Goal: Task Accomplishment & Management: Manage account settings

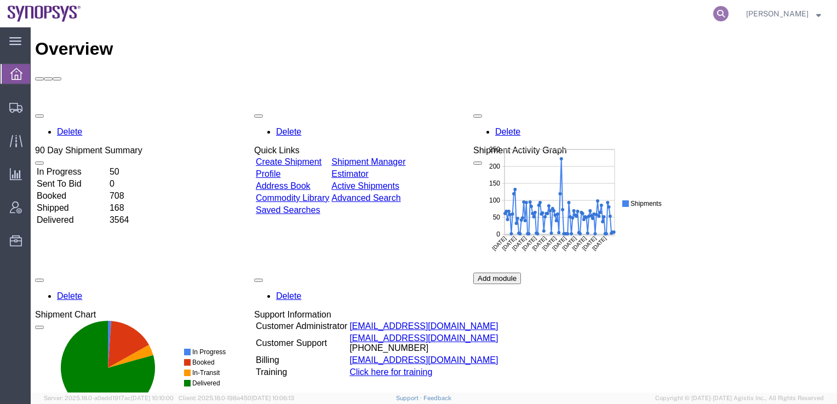
click at [729, 14] on icon at bounding box center [720, 13] width 15 height 15
paste input "590050316061"
type input "590050316061"
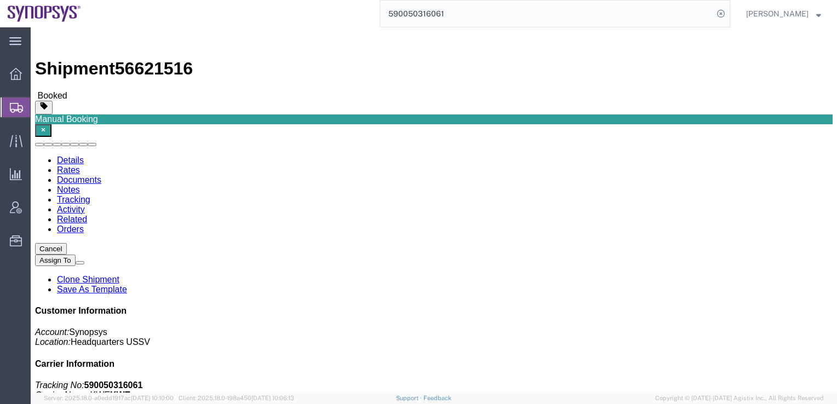
drag, startPoint x: 524, startPoint y: 13, endPoint x: 524, endPoint y: 20, distance: 6.6
click button "button"
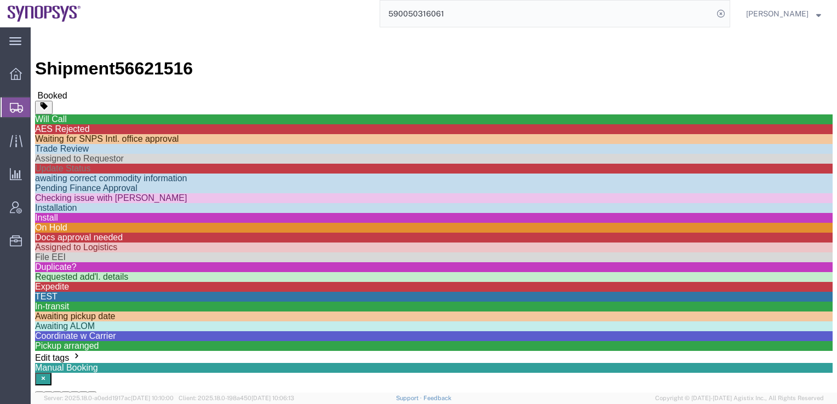
click div "Ship From E-Elements Technology CO., LTD ([PERSON_NAME][STREET_ADDRESS] 886-2-2…"
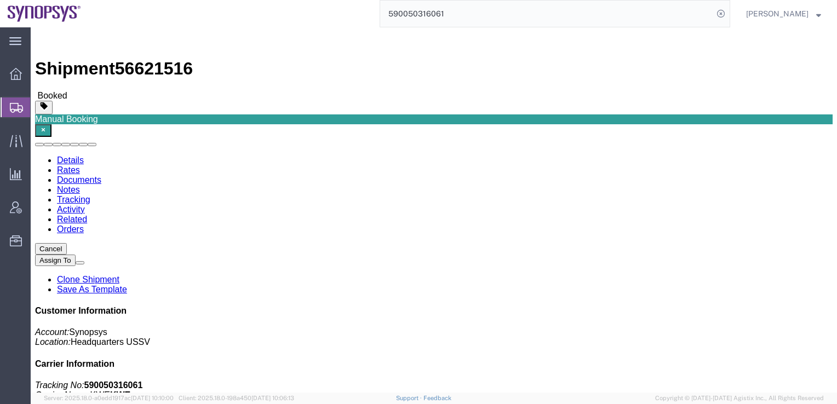
click link "Documents"
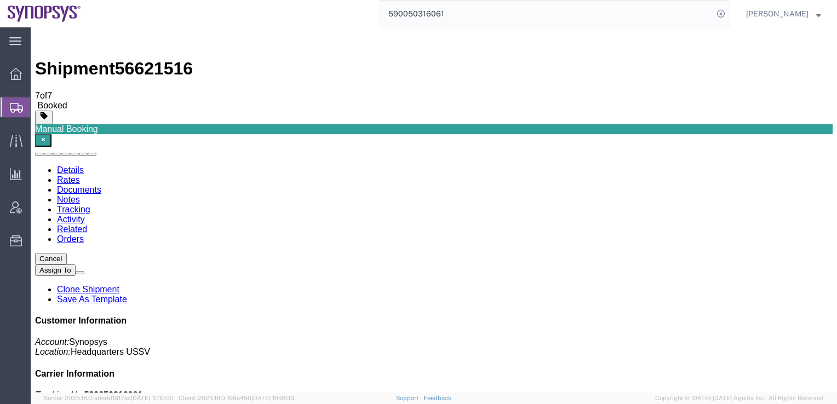
click at [80, 175] on link "Rates" at bounding box center [68, 179] width 23 height 9
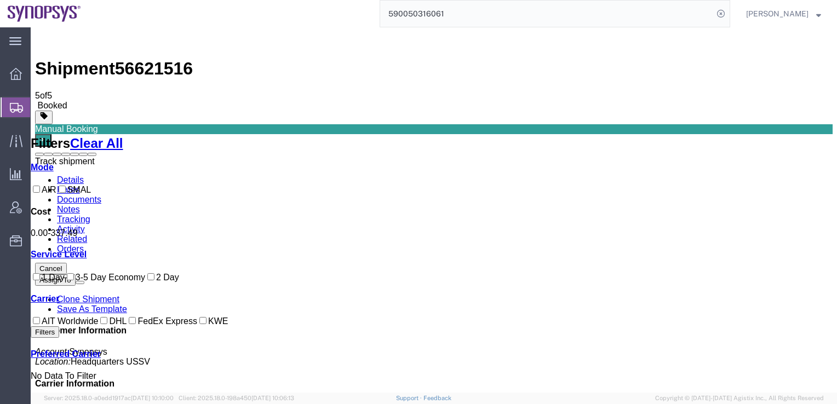
click at [92, 154] on span at bounding box center [92, 154] width 0 height 0
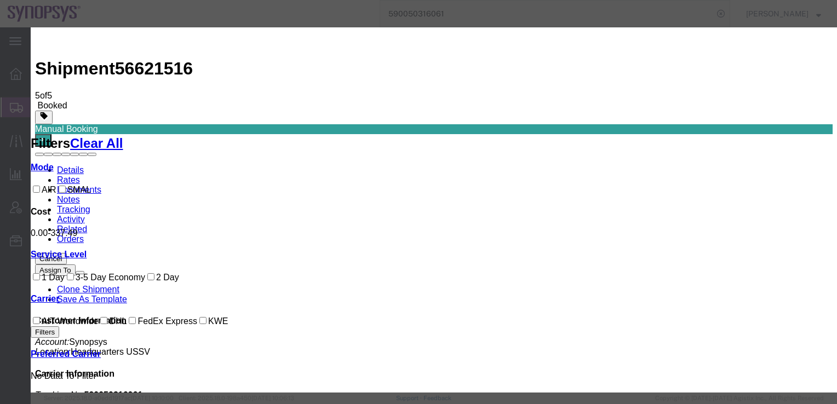
type input "[DATE]"
type input "10:00 AM"
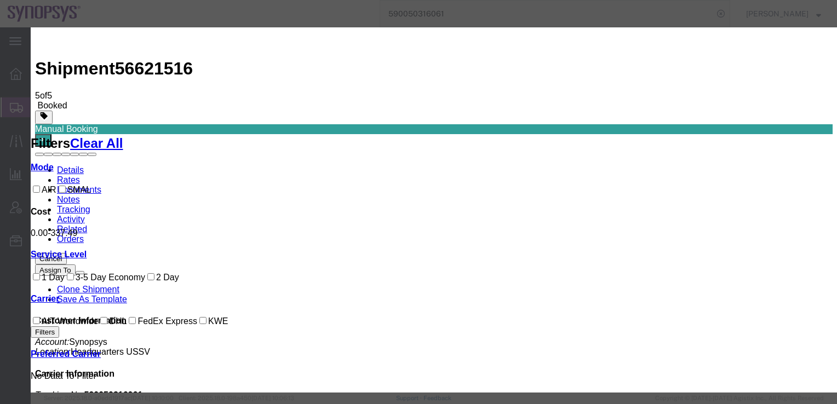
type input "[DATE]"
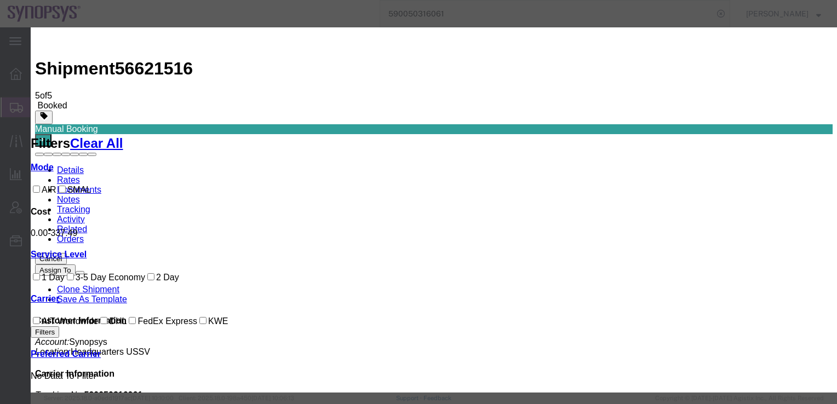
type input "3:00 PM"
select select "DELIVRED"
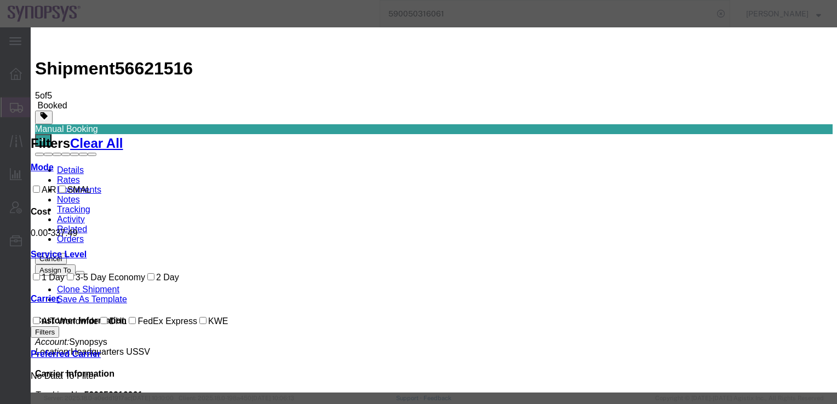
scroll to position [47, 0]
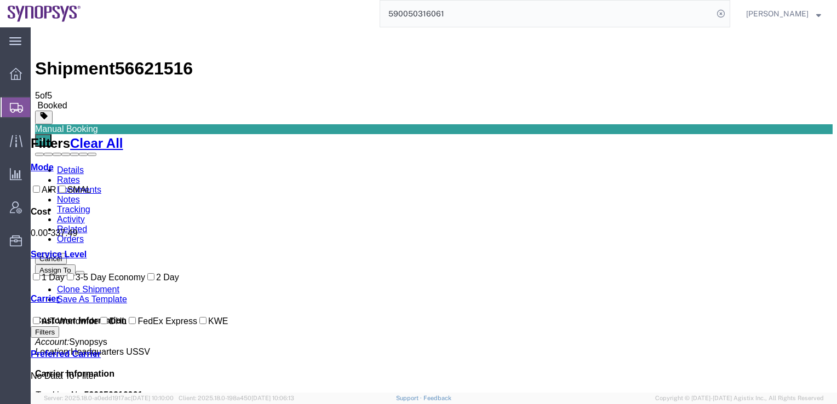
click at [47, 136] on icon "button" at bounding box center [43, 140] width 8 height 8
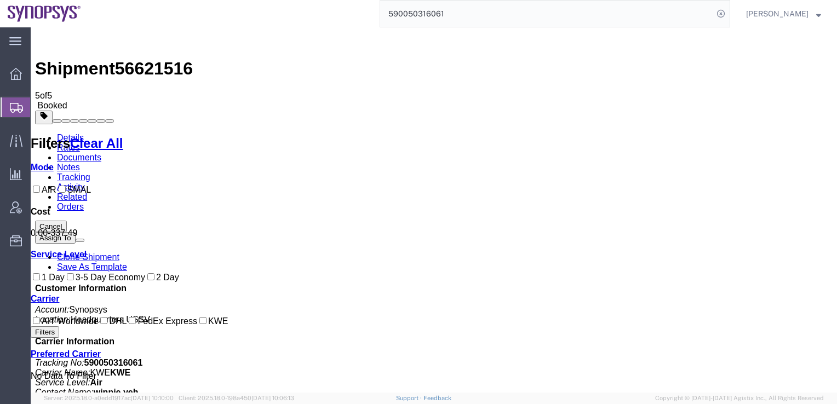
click at [53, 111] on button "button" at bounding box center [44, 118] width 18 height 14
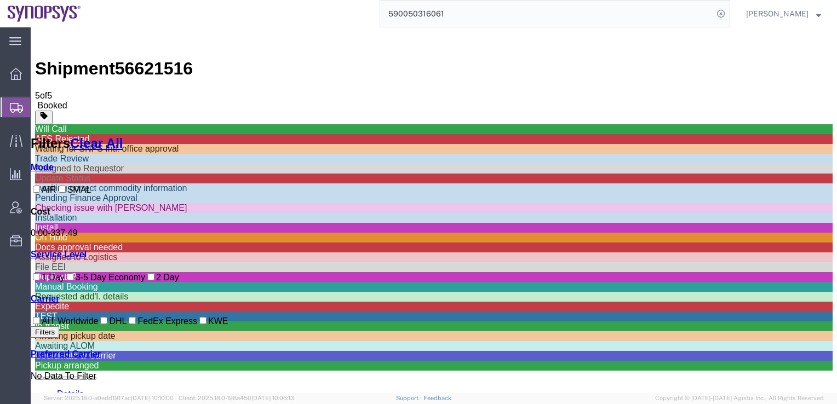
scroll to position [557, 0]
click at [449, 111] on div "Will Call AES Rejected Waiting for SNPS Intl. office approval Trade Review Assi…" at bounding box center [434, 246] width 798 height 270
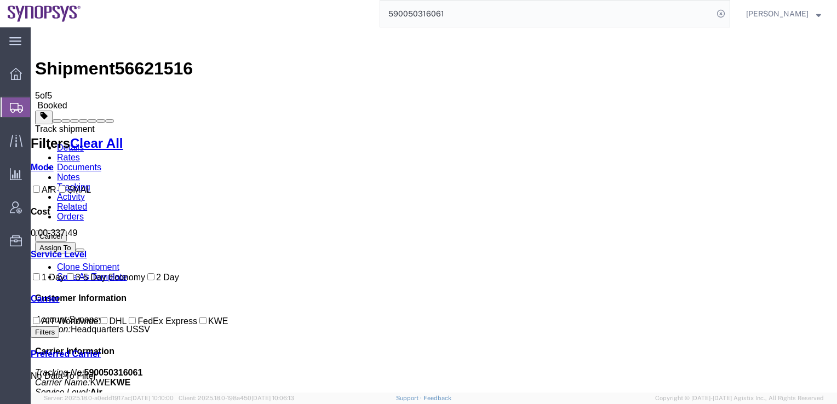
click at [110, 121] on span at bounding box center [110, 121] width 0 height 0
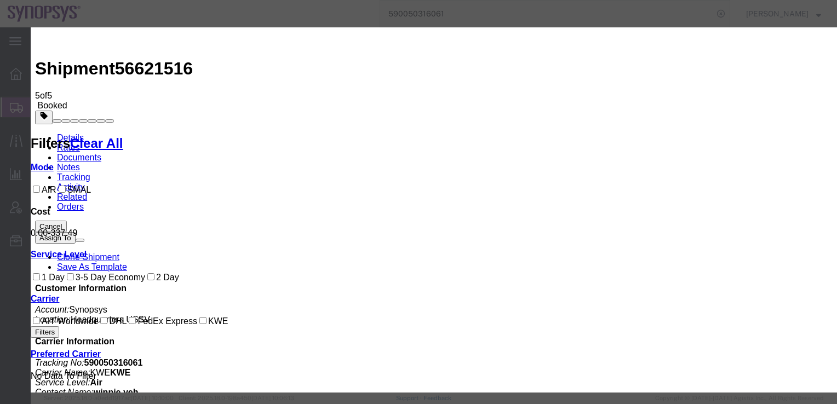
type input "[DATE]"
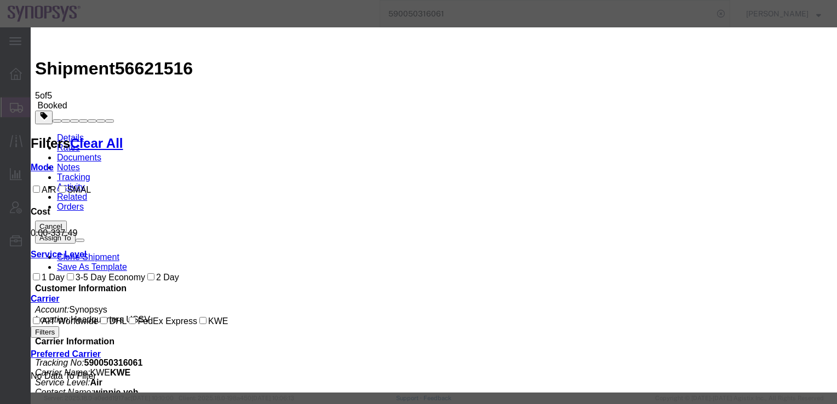
select select "DELIVRED"
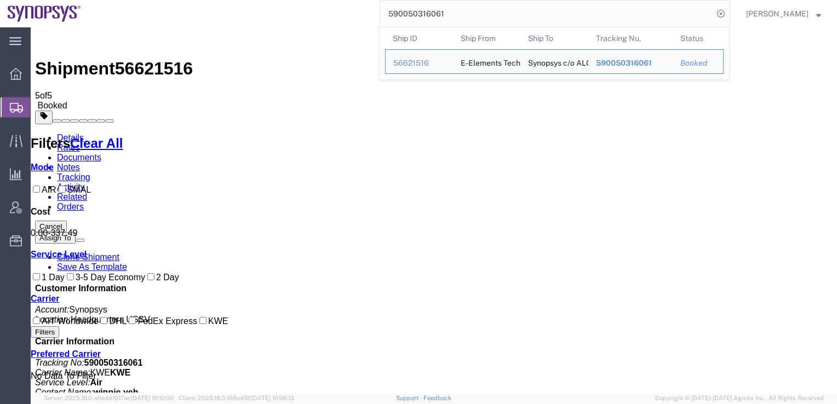
drag, startPoint x: 467, startPoint y: 16, endPoint x: 353, endPoint y: 12, distance: 113.5
click at [353, 12] on div "590050316061 Ship ID Ship From Ship To Tracking Nu. Status Ship ID 56621516 Shi…" at bounding box center [409, 13] width 641 height 27
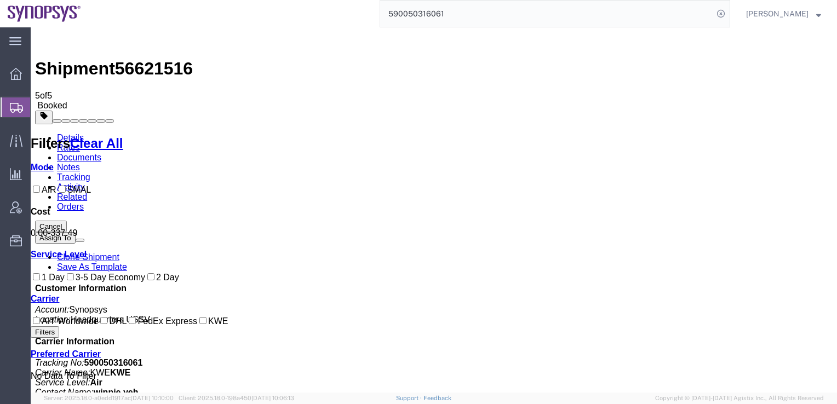
paste input "6681512"
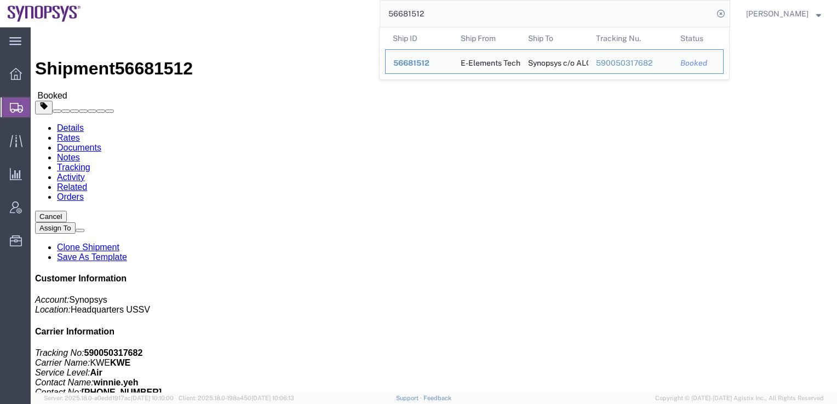
click h4 "Routing & Vehicle Information"
drag, startPoint x: 457, startPoint y: 10, endPoint x: 322, endPoint y: -5, distance: 135.7
click at [322, 0] on html "main_menu Created with Sketch. Collapse Menu Overview Shipments Shipment Manage…" at bounding box center [418, 202] width 837 height 404
paste input "21516"
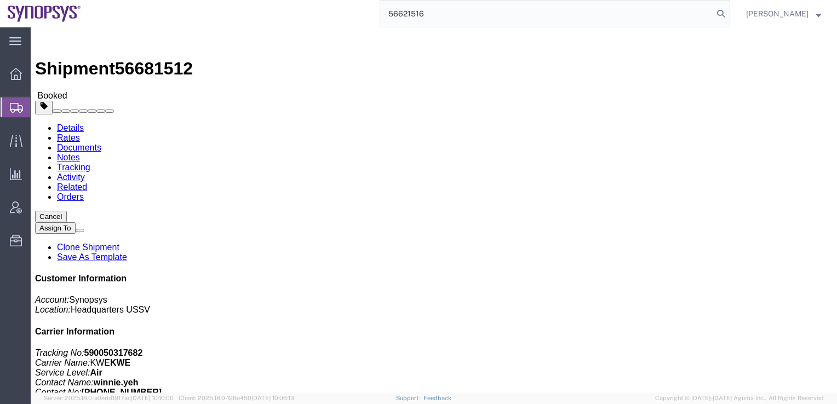
type input "56621516"
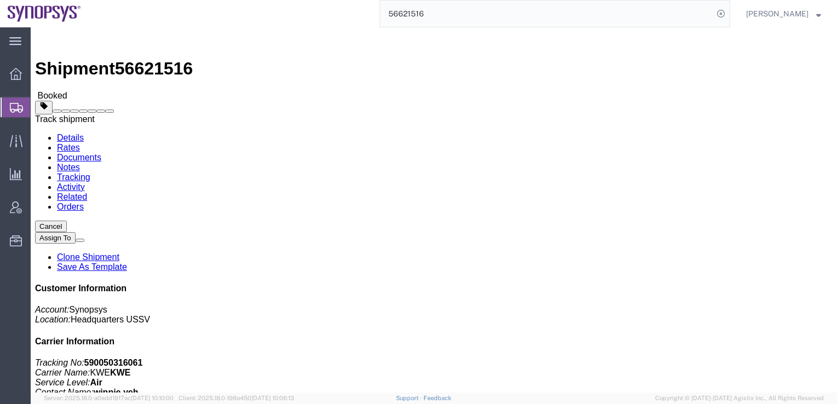
click span
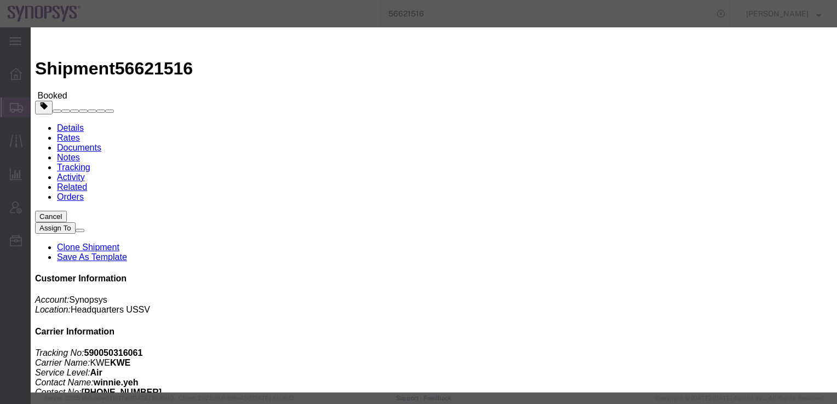
click button "Add Transit"
type input "[DATE]"
type input "11:00 AM"
click input "[DATE]"
click td "3"
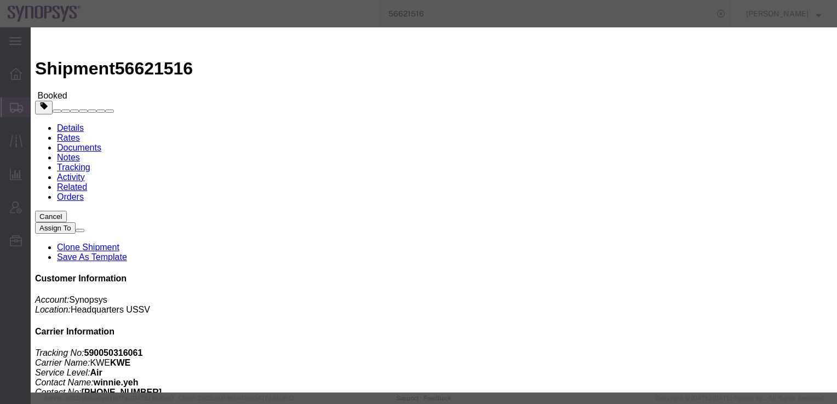
type input "[DATE]"
click select "Select Arrival Notice Available Arrival Notice Imported Arrive at Delivery Loca…"
select select "DELIVRED"
click select "Select Arrival Notice Available Arrival Notice Imported Arrive at Delivery Loca…"
click button "Save"
